Goal: Information Seeking & Learning: Check status

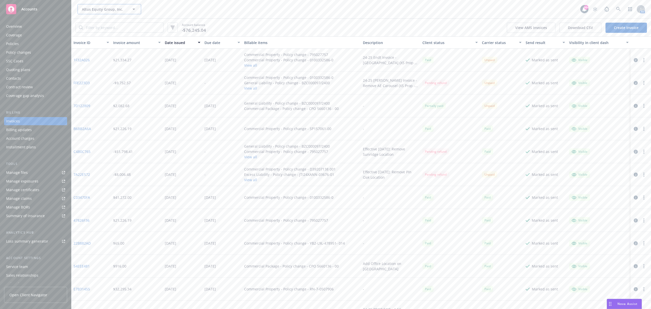
click at [92, 12] on button "Altus Equity Group, Inc." at bounding box center [110, 9] width 64 height 10
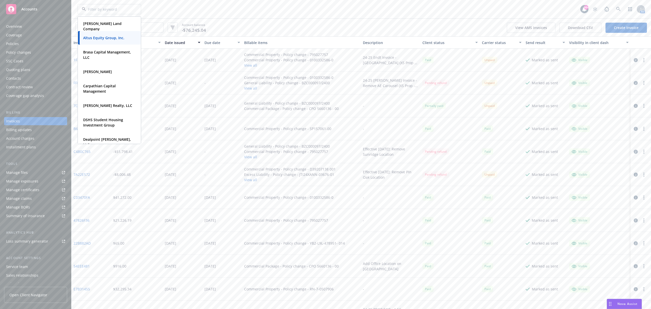
type input "e"
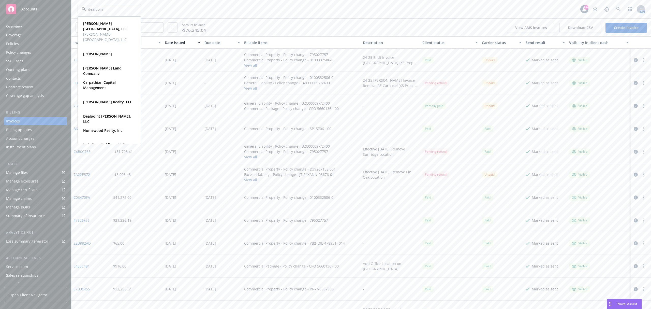
type input "dealpoint"
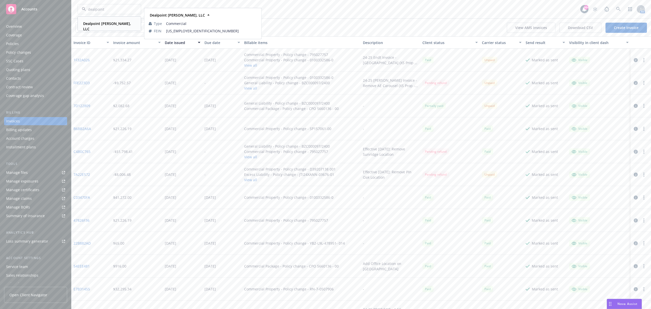
click at [100, 27] on div "Dealpoint [PERSON_NAME], LLC" at bounding box center [108, 26] width 54 height 13
click at [107, 29] on input "search" at bounding box center [123, 28] width 80 height 10
click at [246, 90] on button "View all" at bounding box center [295, 87] width 102 height 5
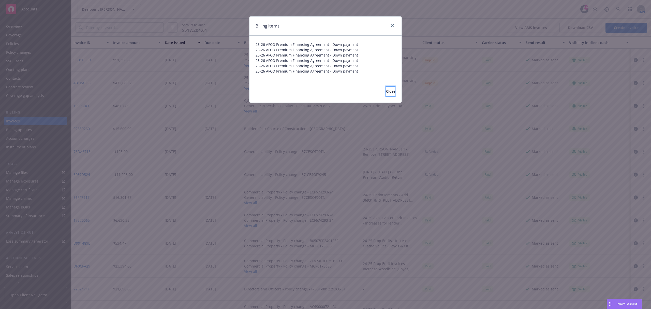
click at [386, 93] on span "Close" at bounding box center [390, 91] width 9 height 5
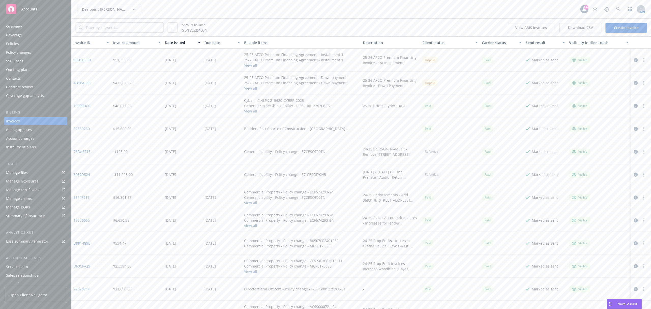
click at [25, 46] on div "Policies" at bounding box center [35, 44] width 59 height 8
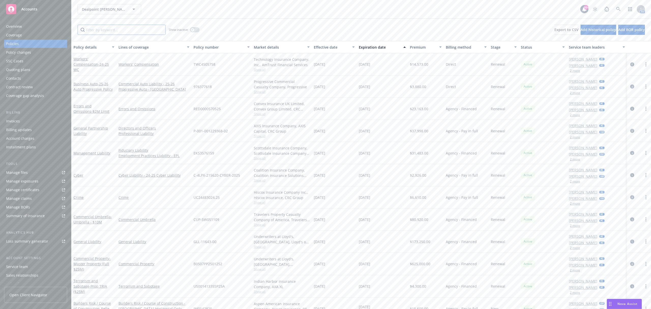
click at [99, 30] on input "Filter by keyword..." at bounding box center [122, 30] width 88 height 10
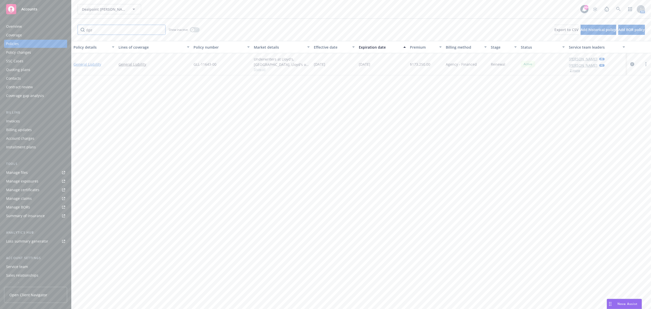
type input "dge"
click at [93, 63] on link "General Liability" at bounding box center [87, 64] width 28 height 5
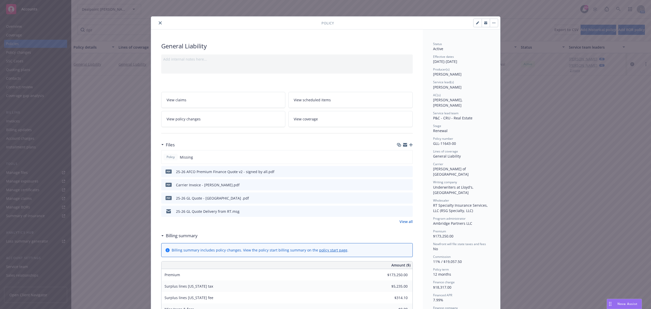
click at [159, 22] on icon "close" at bounding box center [160, 22] width 3 height 3
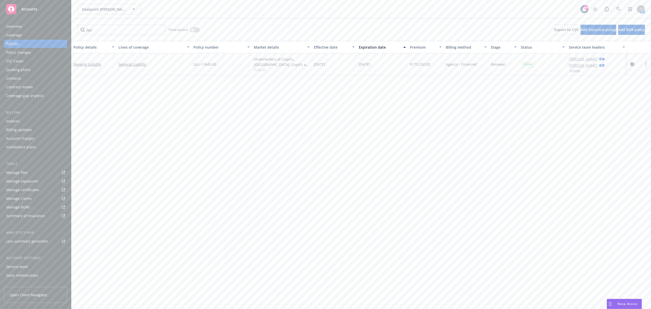
click at [364, 140] on div "Policy details Lines of coverage Policy number Market details Effective date Ex…" at bounding box center [361, 175] width 580 height 268
click at [98, 10] on span "Dealpoint [PERSON_NAME], LLC" at bounding box center [104, 9] width 44 height 5
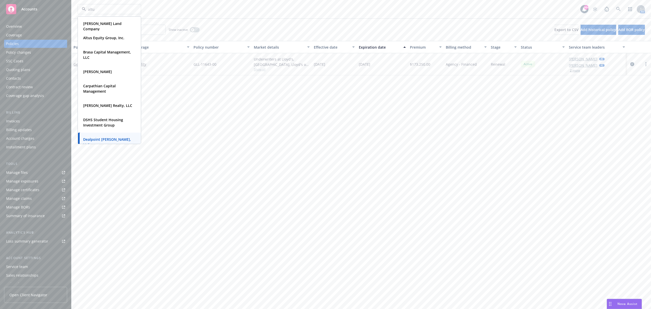
type input "altus"
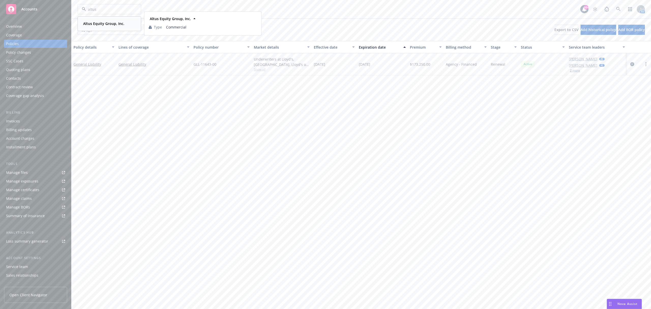
click at [85, 22] on strong "Altus Equity Group, Inc." at bounding box center [103, 23] width 41 height 5
click at [39, 120] on div "Invoices" at bounding box center [35, 121] width 59 height 8
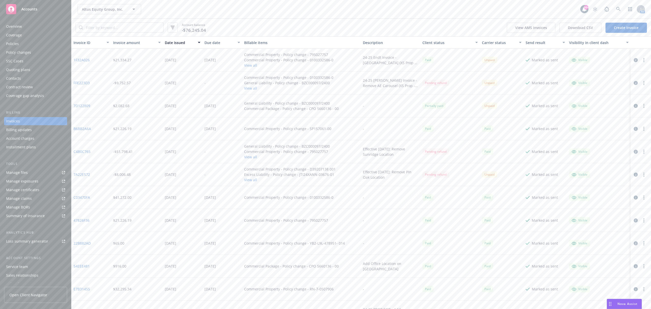
click at [88, 105] on link "7D122809" at bounding box center [81, 105] width 17 height 5
click at [89, 106] on link "7D122809" at bounding box center [81, 105] width 17 height 5
click at [36, 52] on div "Policy changes" at bounding box center [35, 52] width 59 height 8
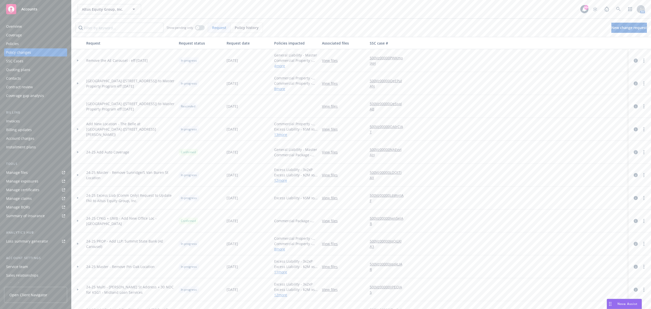
click at [79, 152] on div at bounding box center [77, 152] width 9 height 2
click at [634, 176] on icon "circleInformation" at bounding box center [636, 175] width 4 height 4
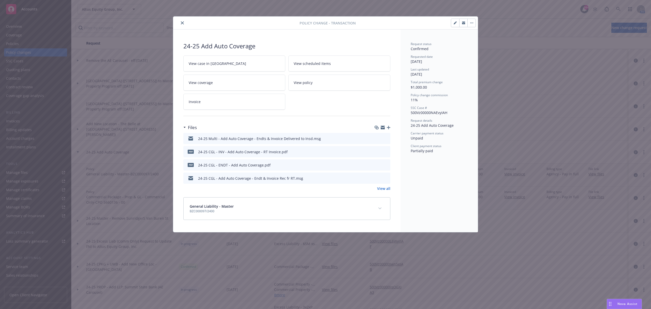
click at [386, 152] on icon "preview file" at bounding box center [385, 152] width 5 height 4
click at [183, 24] on button "close" at bounding box center [182, 23] width 6 height 6
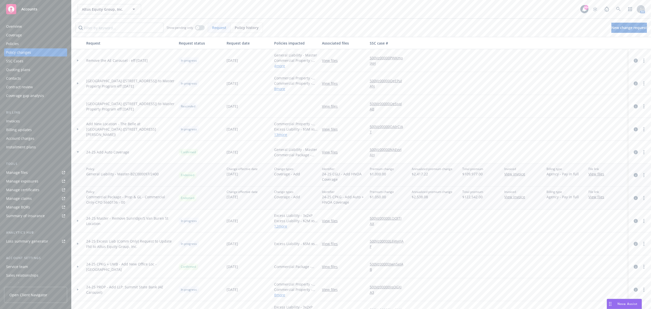
click at [29, 122] on div "Invoices" at bounding box center [35, 121] width 59 height 8
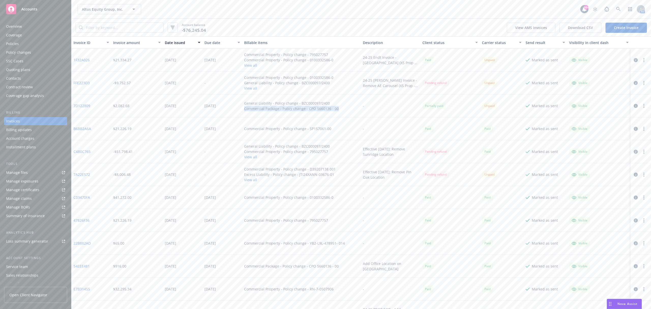
drag, startPoint x: 338, startPoint y: 109, endPoint x: 243, endPoint y: 108, distance: 94.6
click at [243, 108] on div "General Liability - Policy change - BZC000097/2400 Commercial Package - Policy …" at bounding box center [301, 105] width 119 height 23
click at [240, 110] on div "[DATE]" at bounding box center [222, 105] width 40 height 23
